Goal: Task Accomplishment & Management: Complete application form

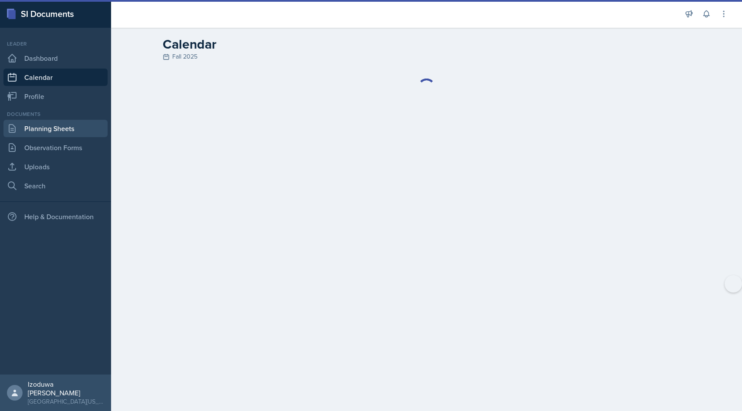
click at [46, 127] on link "Planning Sheets" at bounding box center [55, 128] width 104 height 17
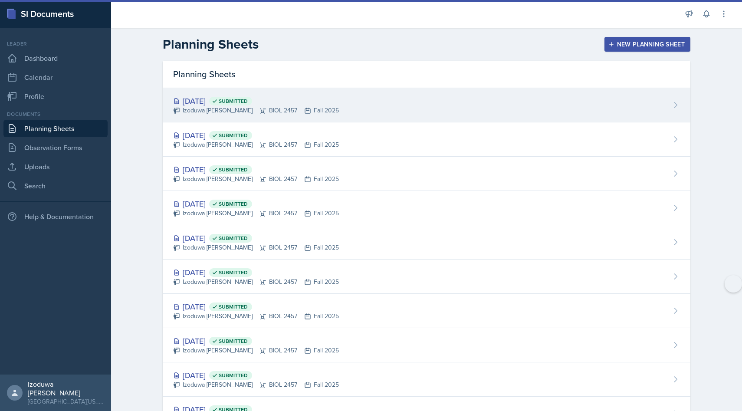
click at [321, 113] on div "[DATE] Submitted Izoduwa [PERSON_NAME] BIOL 2457 Fall 2025" at bounding box center [426, 105] width 527 height 34
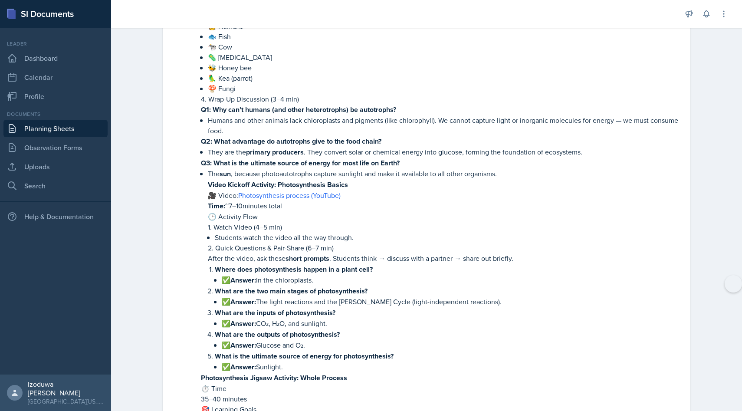
scroll to position [2912, 0]
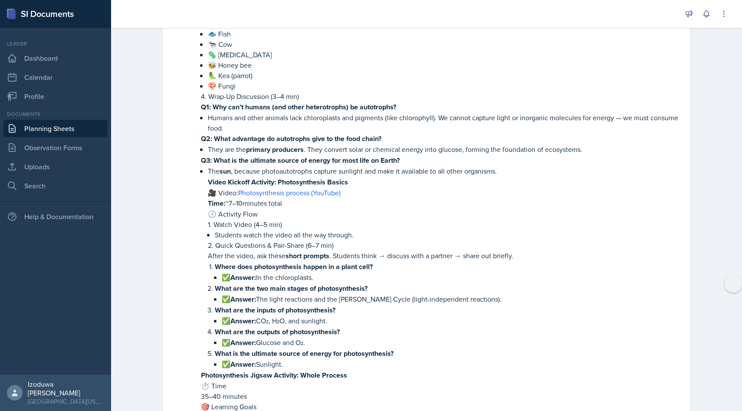
drag, startPoint x: 207, startPoint y: 156, endPoint x: 396, endPoint y: 339, distance: 262.9
click at [396, 339] on li "The sun , because photoautotrophs capture sunlight and make it available to all…" at bounding box center [444, 268] width 472 height 204
copy li "Video Kickoff Activity: Photosynthesis Basics 🎥 Video: Photosynthesis process (…"
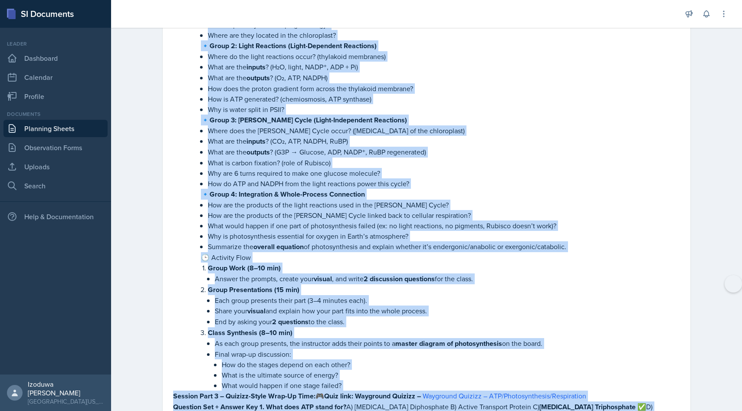
scroll to position [3474, 0]
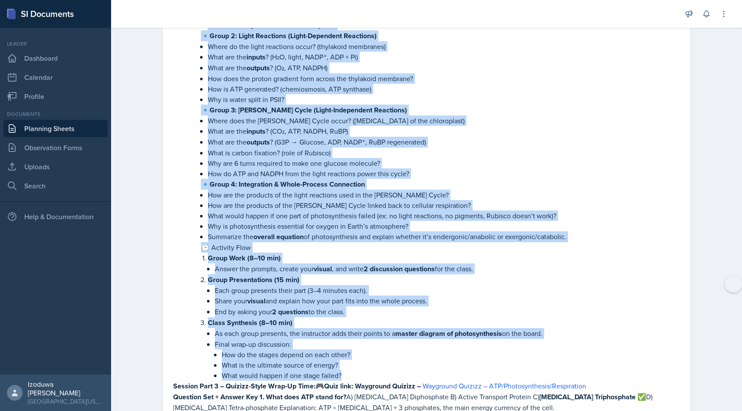
drag, startPoint x: 199, startPoint y: 137, endPoint x: 369, endPoint y: 343, distance: 266.9
copy li "Loremipsumdolo Sitame Consecte: Adipi Elitsed ⏱ Doei 94–04 tempori 🎯 Utlabore E…"
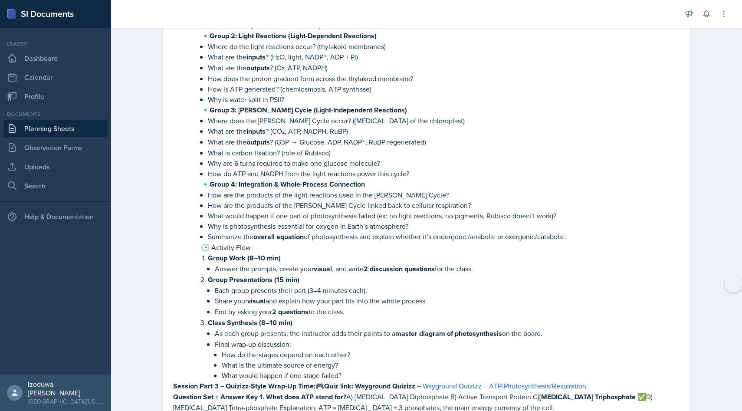
click at [507, 137] on p "What are the outputs ? (G3P → Glucose, ADP, NADP⁺, RuBP regenerated)" at bounding box center [444, 142] width 472 height 11
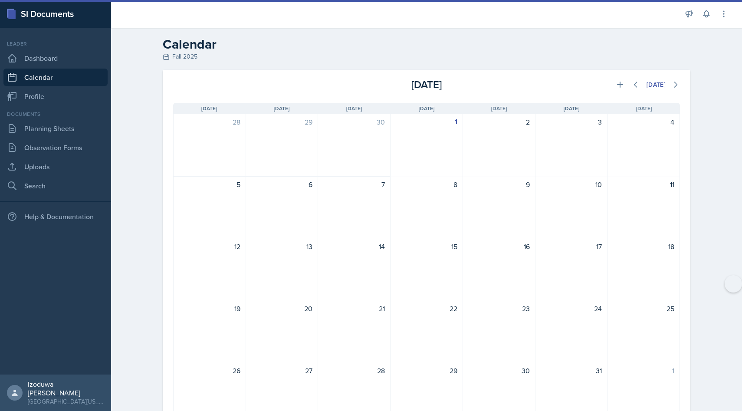
click at [191, 81] on div at bounding box center [257, 85] width 169 height 16
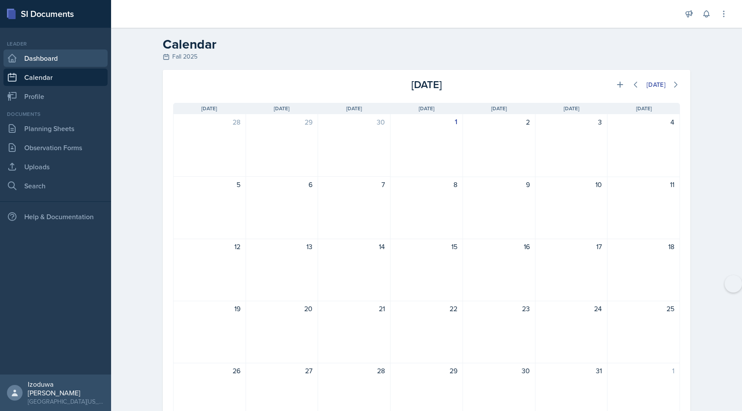
click at [56, 63] on link "Dashboard" at bounding box center [55, 57] width 104 height 17
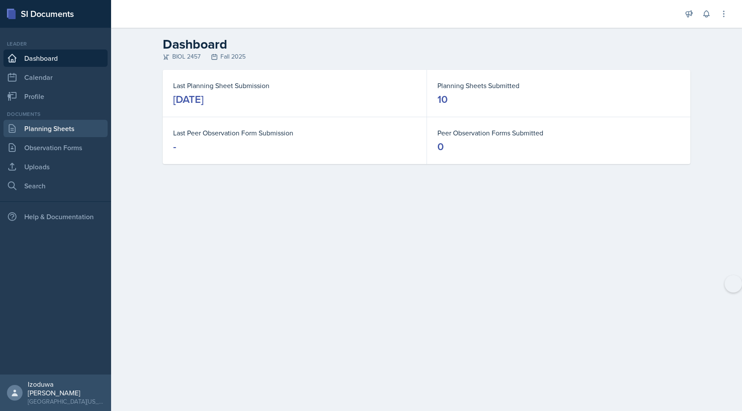
click at [66, 128] on link "Planning Sheets" at bounding box center [55, 128] width 104 height 17
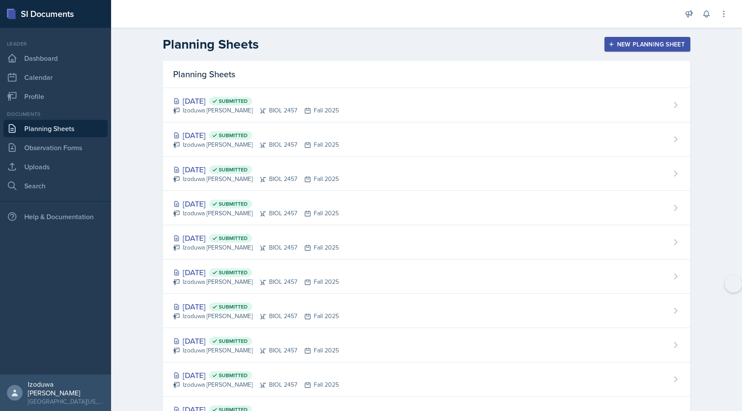
click at [623, 41] on div "New Planning Sheet" at bounding box center [647, 44] width 75 height 7
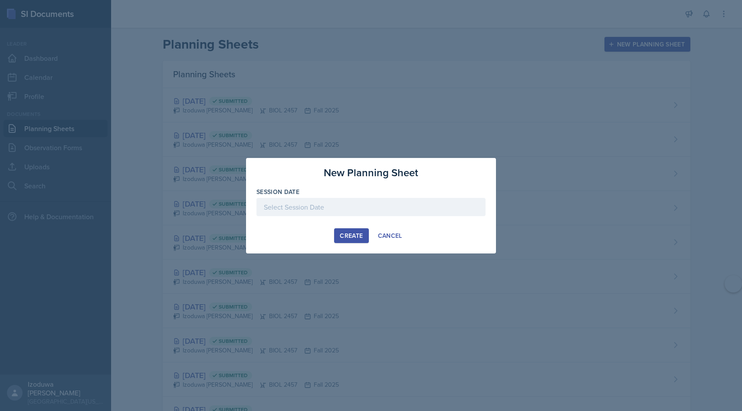
click at [298, 206] on div at bounding box center [370, 207] width 229 height 18
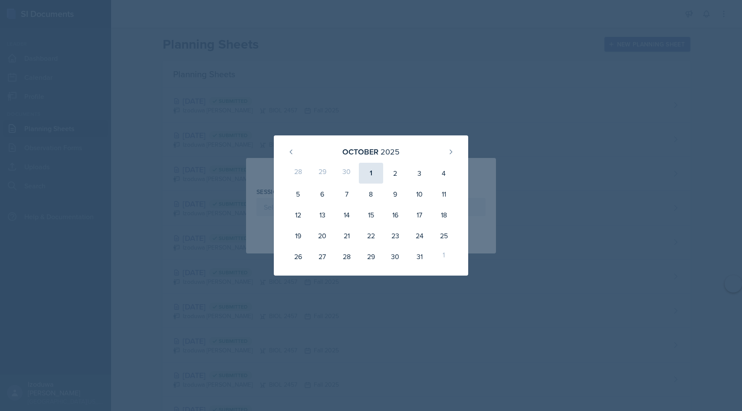
click at [364, 175] on div "1" at bounding box center [371, 173] width 24 height 21
type input "October 1st, 2025"
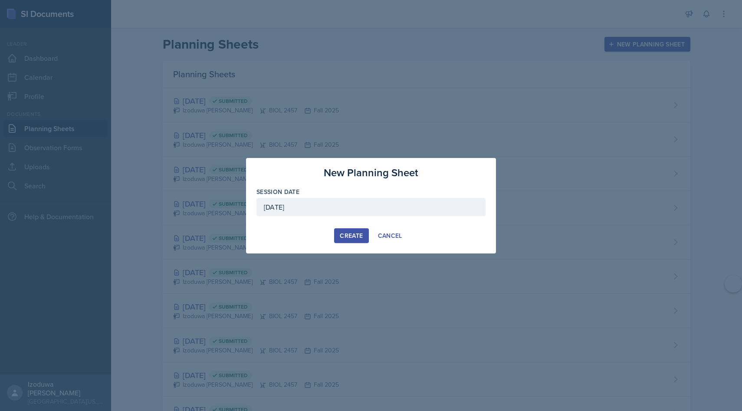
click at [356, 236] on div "Create" at bounding box center [351, 235] width 23 height 7
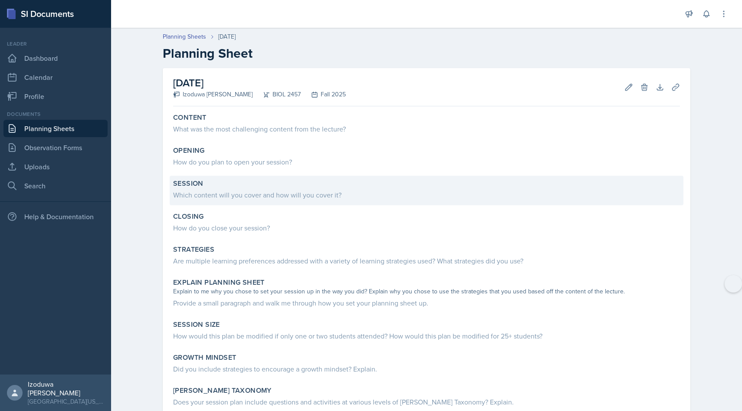
click at [220, 186] on div "Session" at bounding box center [426, 183] width 507 height 9
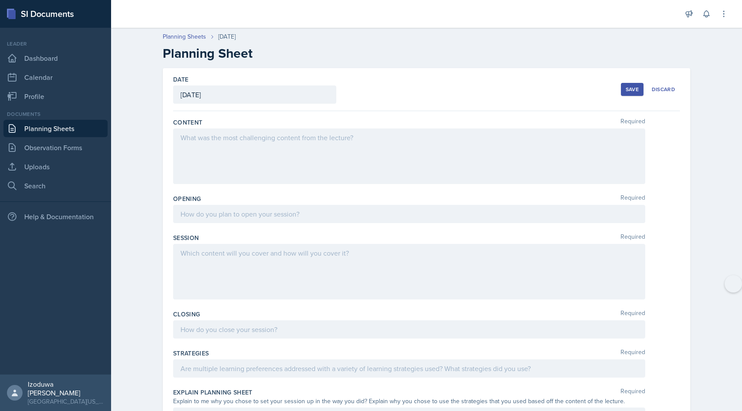
click at [209, 269] on div at bounding box center [409, 272] width 472 height 56
click at [209, 258] on p at bounding box center [408, 253] width 457 height 10
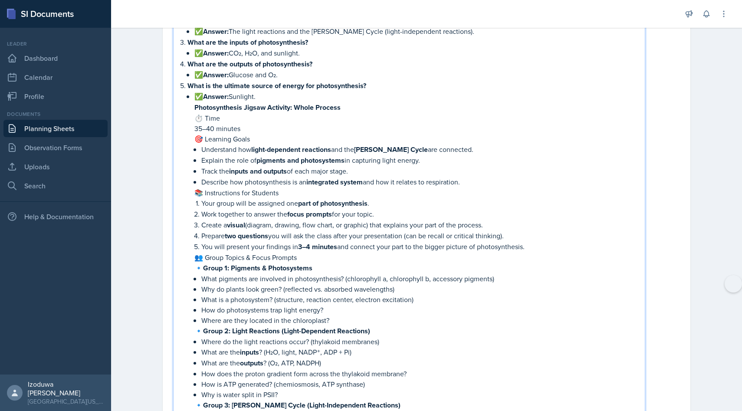
scroll to position [364, 0]
